Goal: Register for event/course

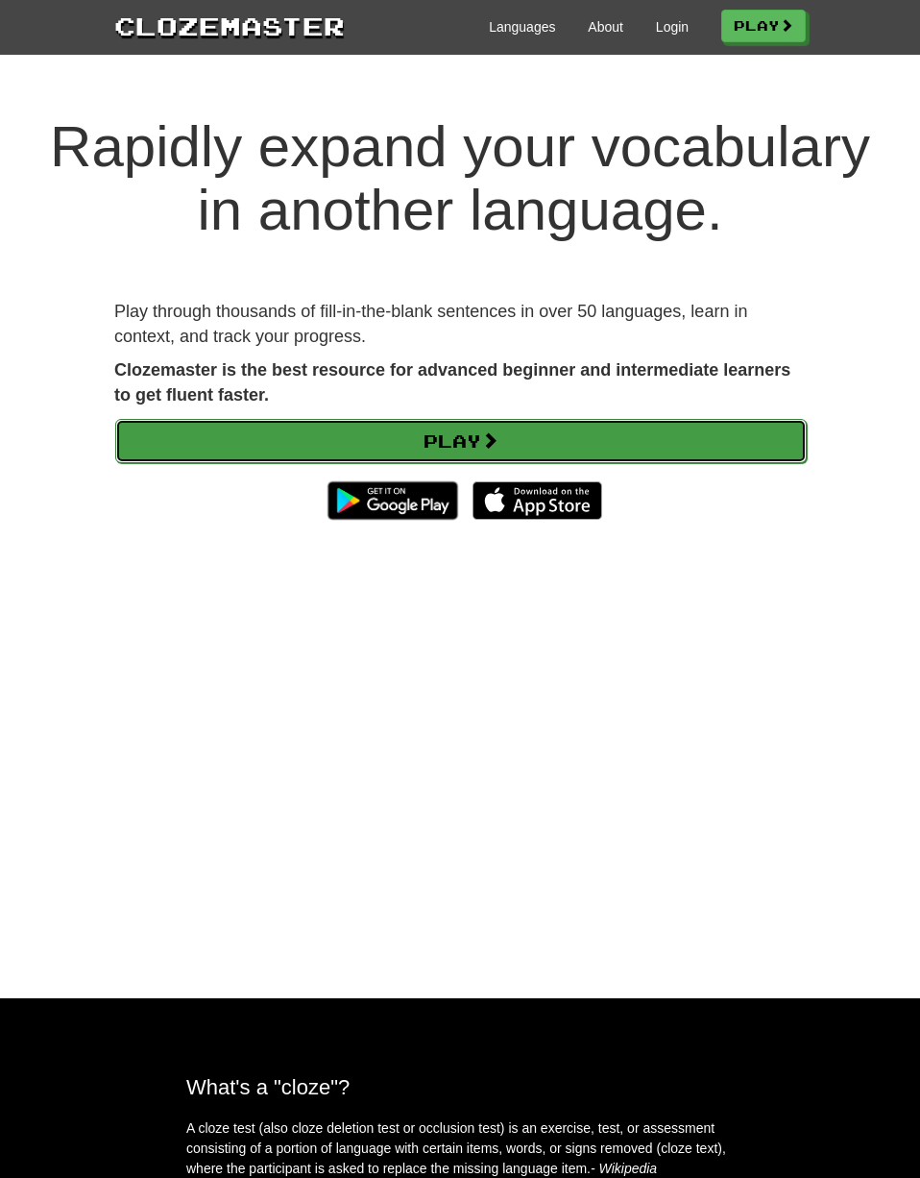
click at [384, 444] on link "Play" at bounding box center [461, 441] width 692 height 44
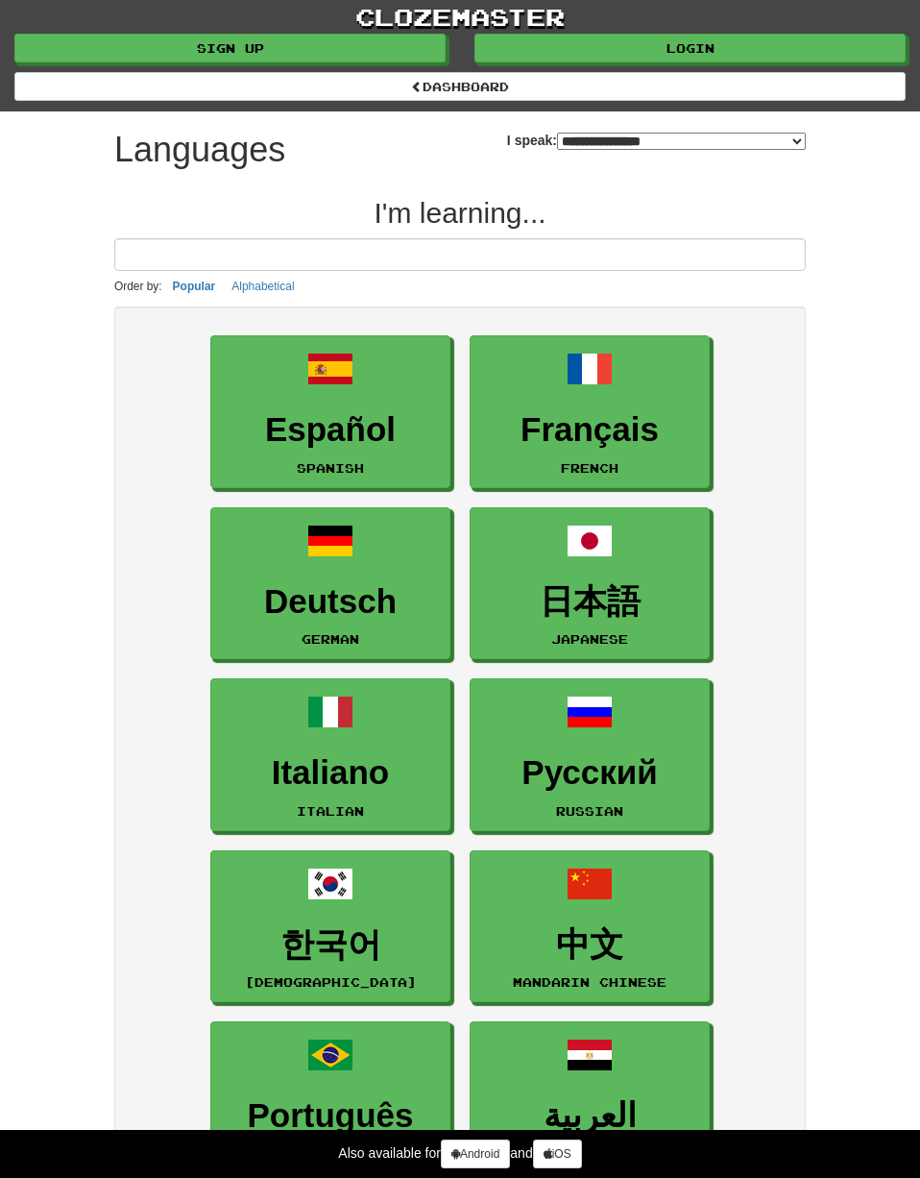
select select "*******"
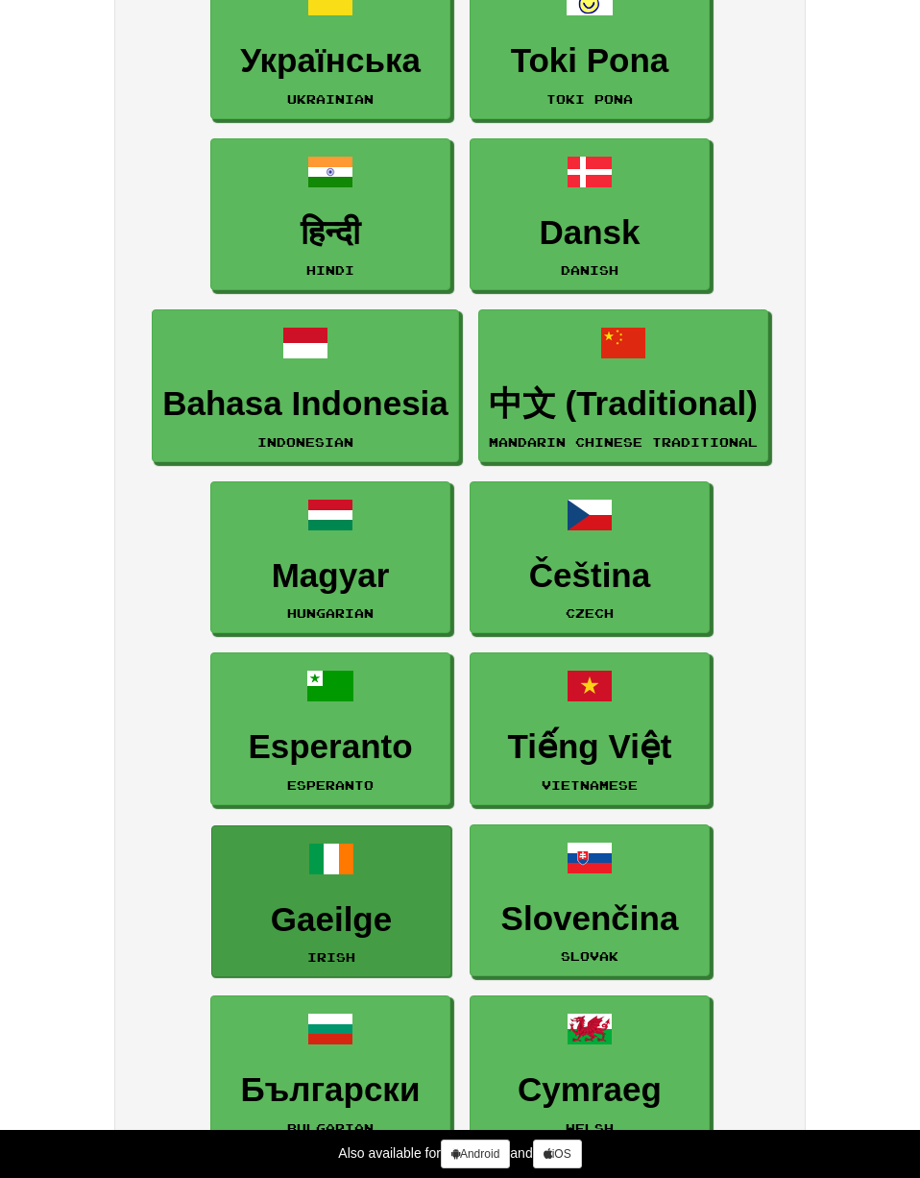
scroll to position [2779, 0]
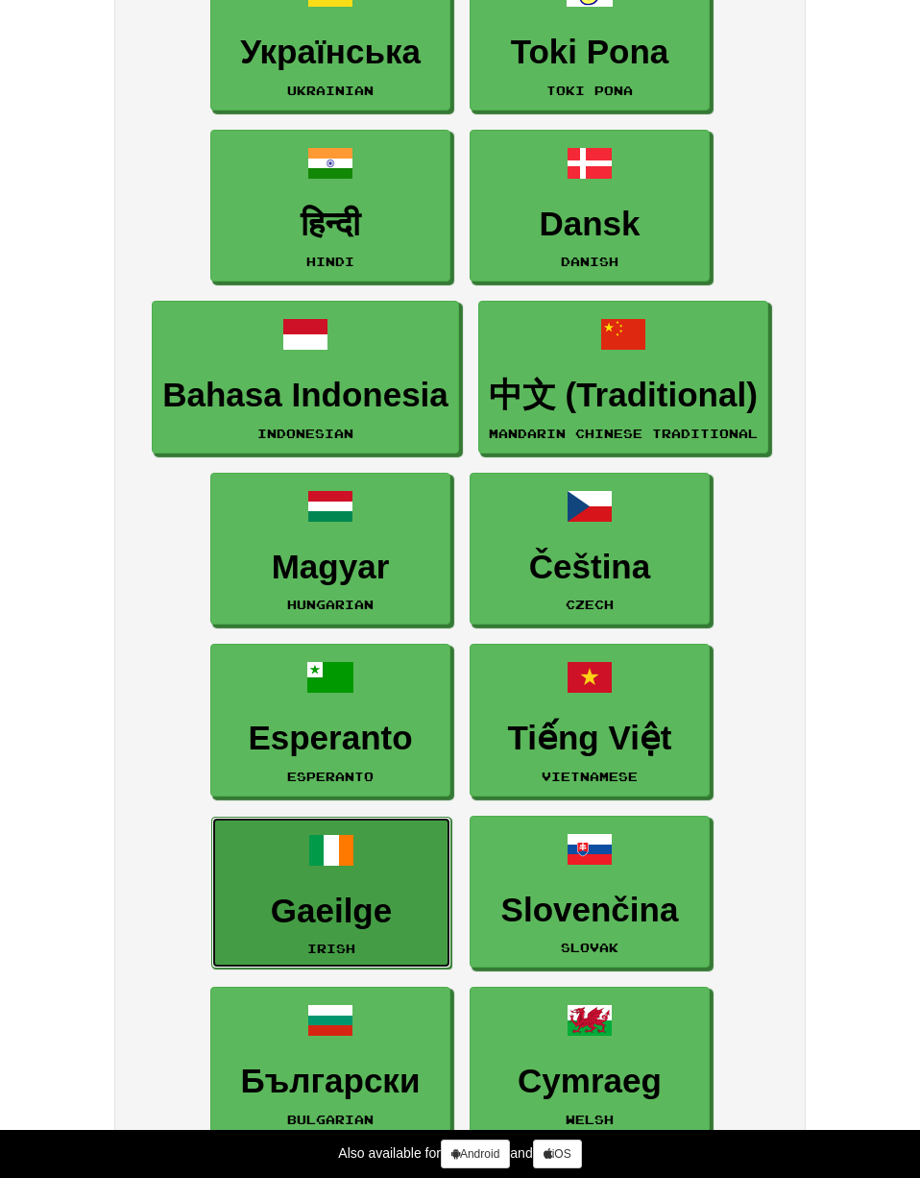
click at [366, 918] on h3 "Gaeilge" at bounding box center [331, 911] width 219 height 37
